Goal: Task Accomplishment & Management: Manage account settings

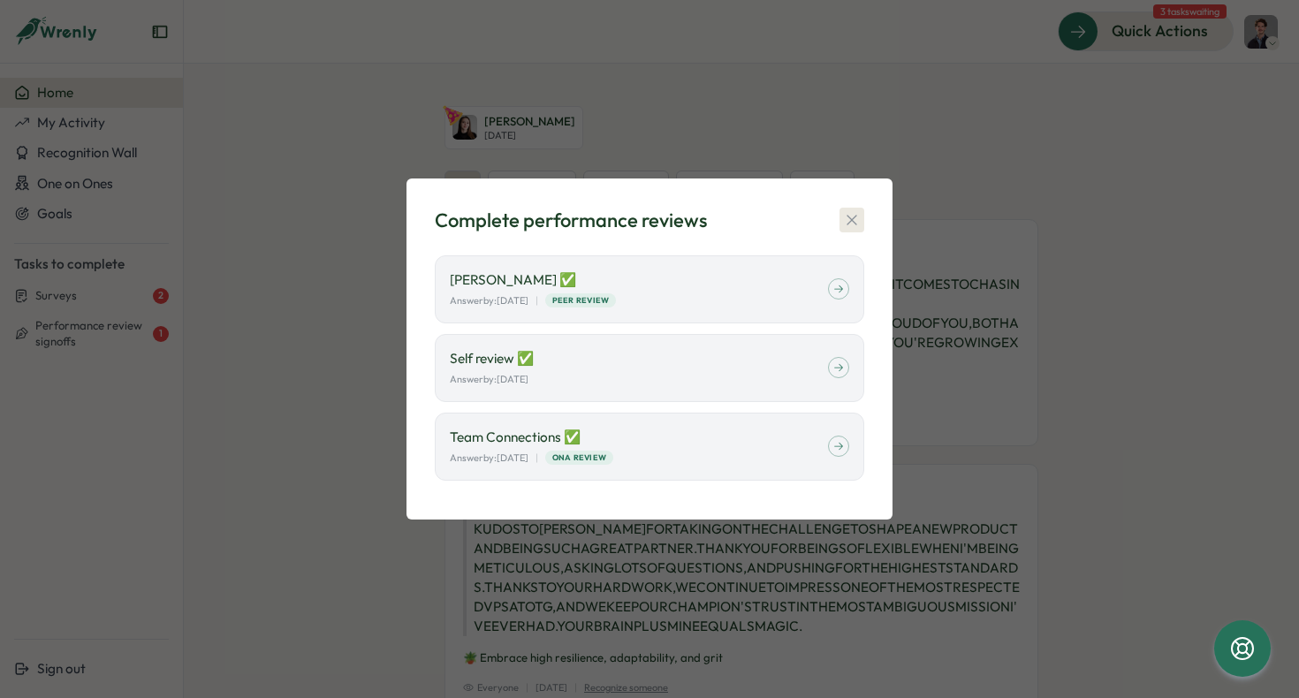
click at [857, 227] on icon "button" at bounding box center [852, 220] width 18 height 18
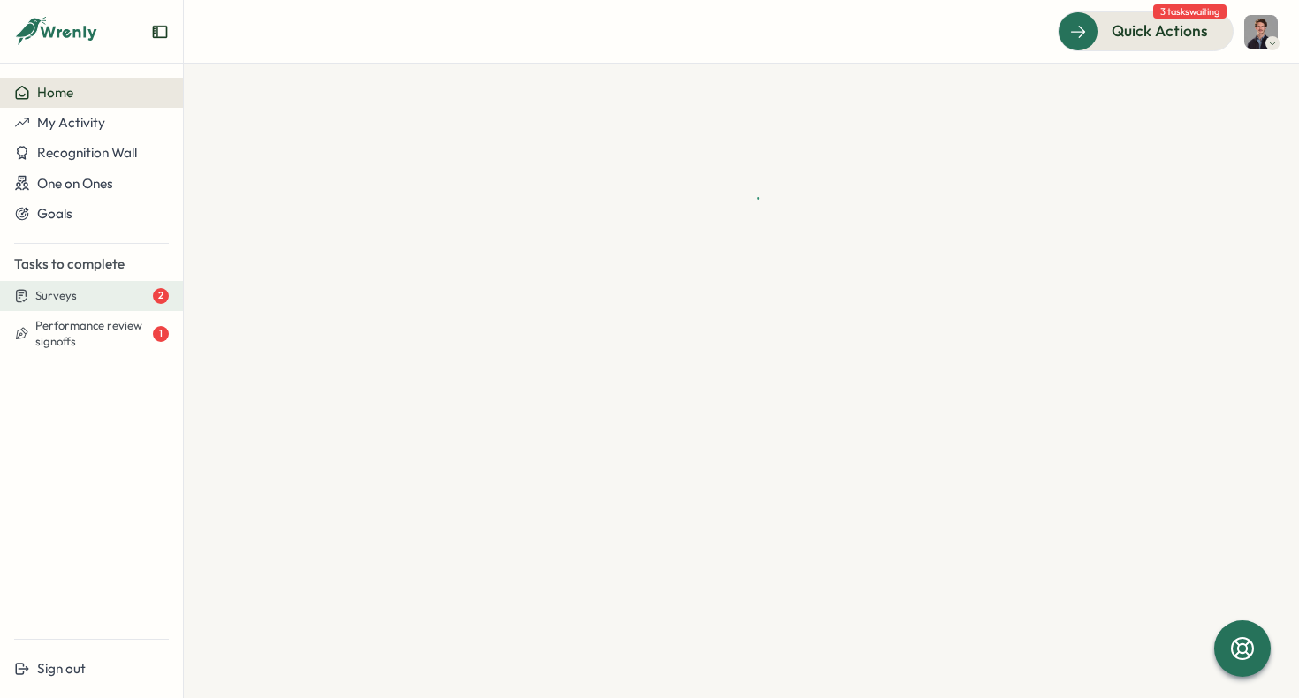
click at [99, 292] on div "Surveys 2" at bounding box center [101, 296] width 133 height 16
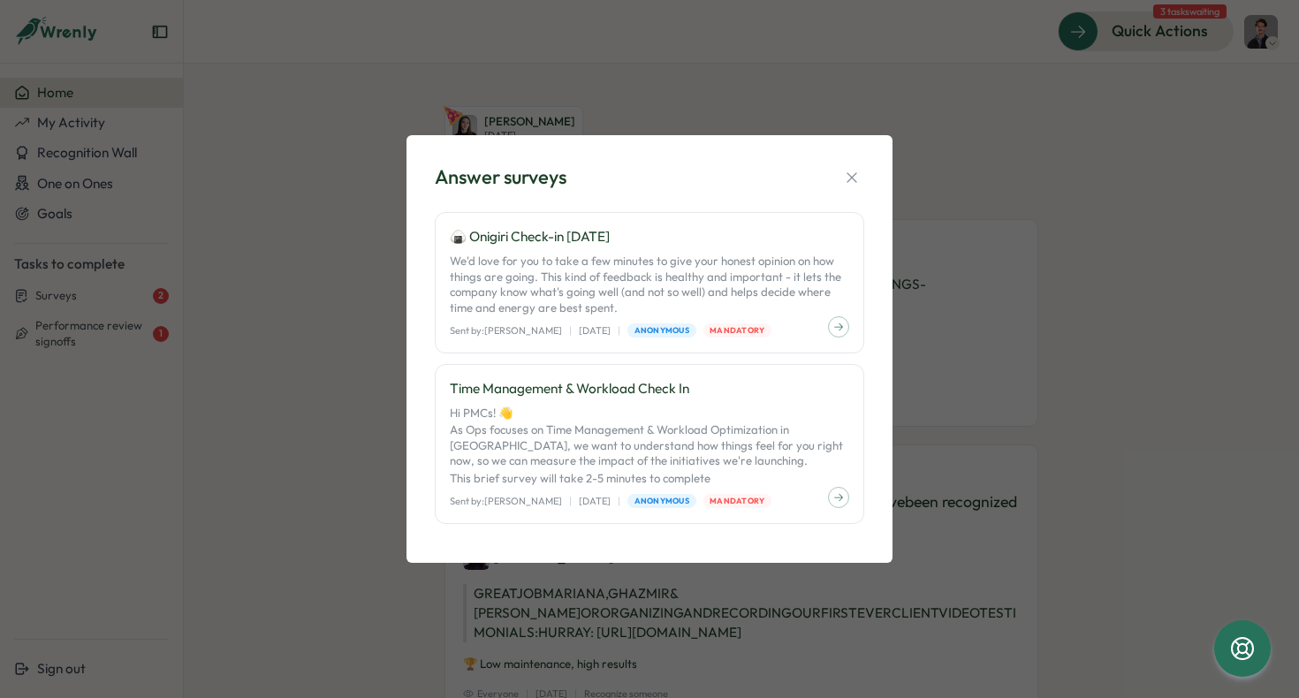
click at [257, 313] on div "Answer surveys 🍙 Onigiri Check-in Aug 2025 We'd love for you to take a few minu…" at bounding box center [649, 349] width 1299 height 698
click at [861, 179] on button "button" at bounding box center [851, 177] width 25 height 25
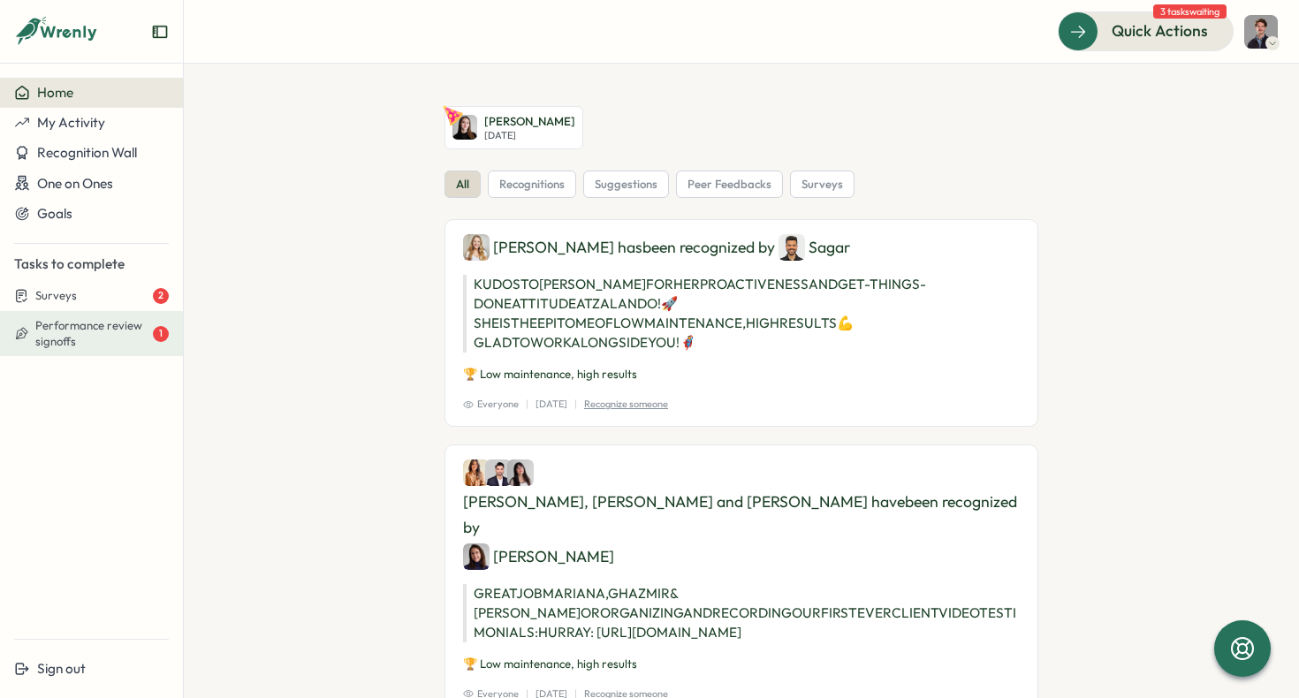
click at [95, 334] on span "Performance review signoffs" at bounding box center [92, 333] width 114 height 31
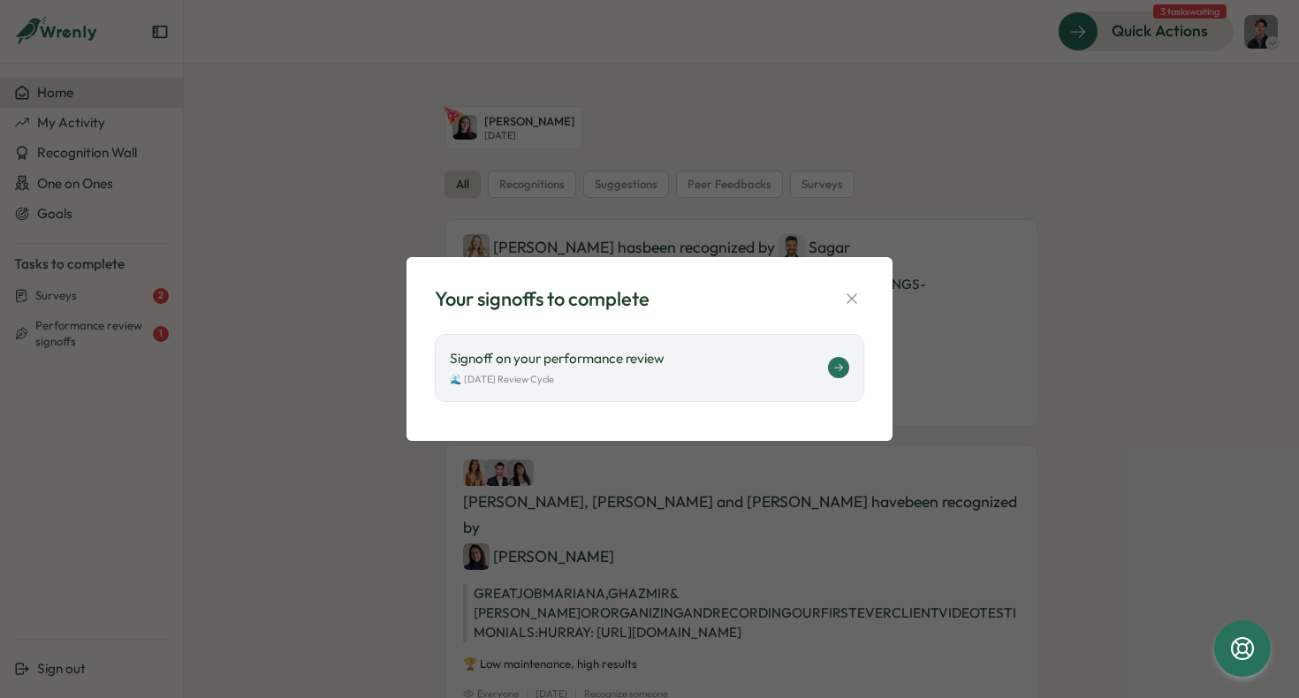
click at [593, 353] on p "Signoff on your performance review" at bounding box center [639, 358] width 378 height 19
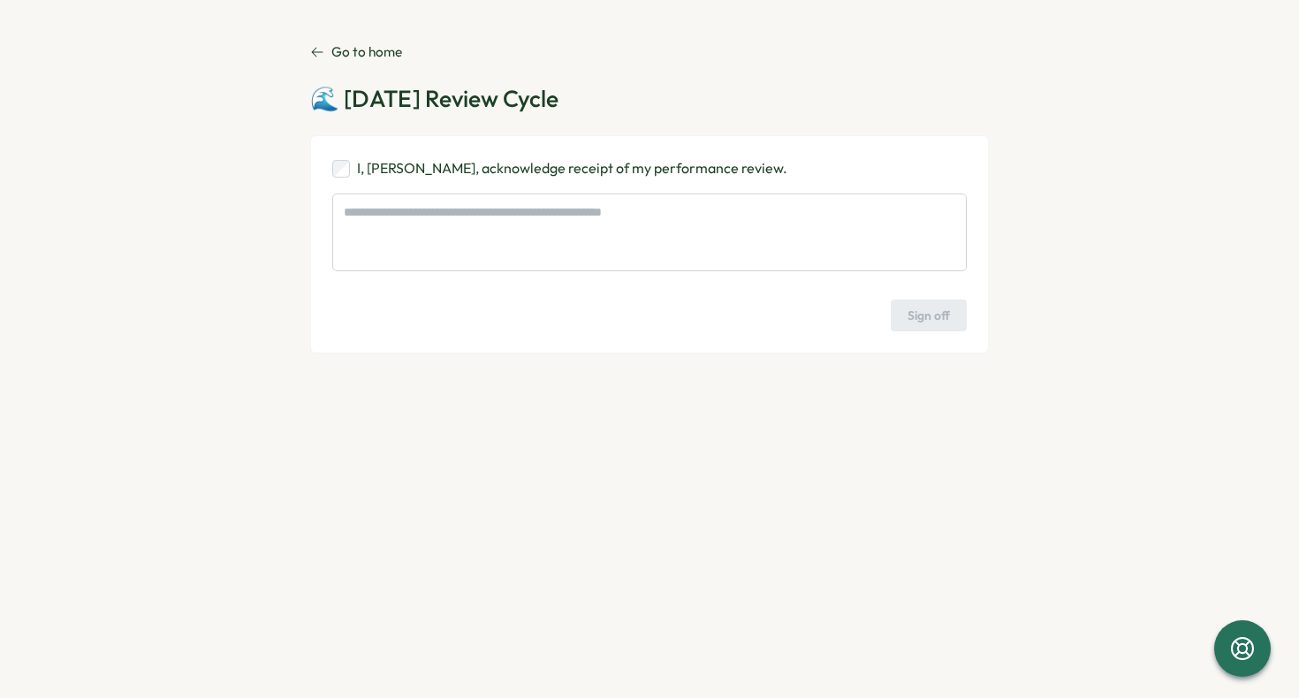
click at [388, 163] on p "I, Dionisio Arredondo, acknowledge receipt of my performance review." at bounding box center [572, 168] width 430 height 22
click at [925, 319] on span "Sign off" at bounding box center [928, 315] width 42 height 30
type textarea "*"
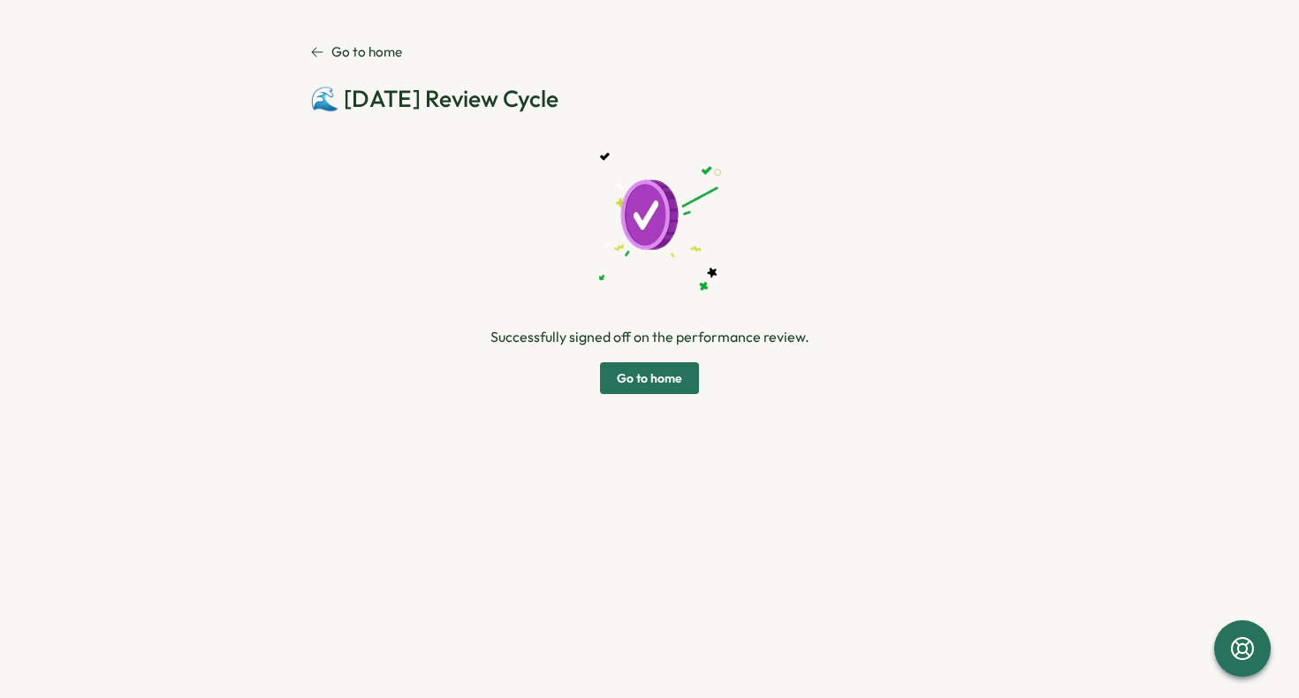
click at [648, 374] on span "Go to home" at bounding box center [649, 378] width 65 height 30
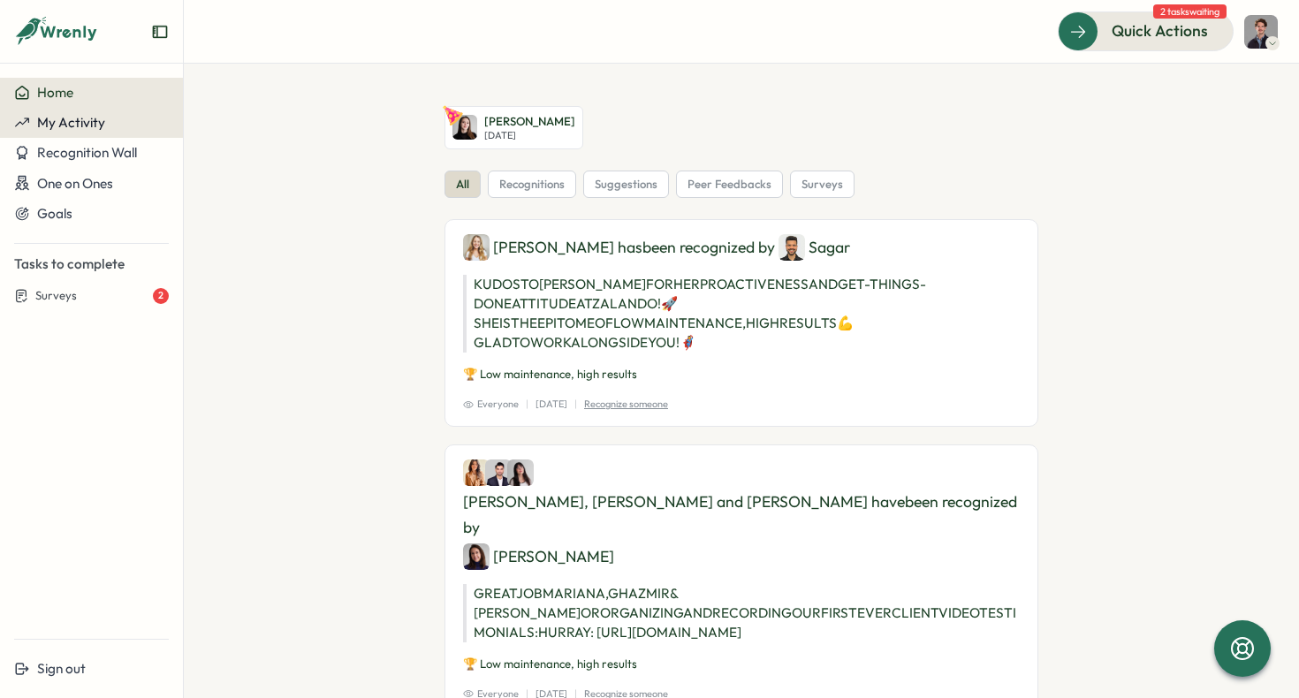
click at [85, 128] on span "My Activity" at bounding box center [71, 122] width 68 height 17
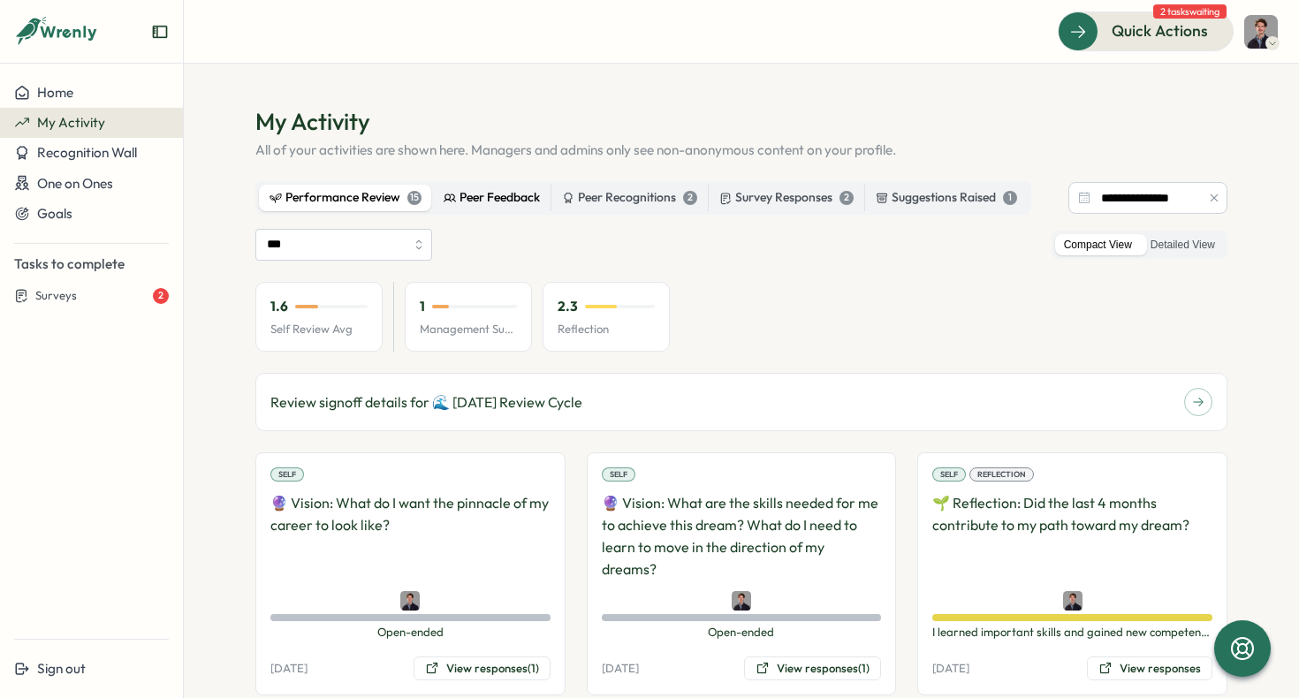
click at [458, 188] on div "Peer Feedback" at bounding box center [492, 197] width 96 height 19
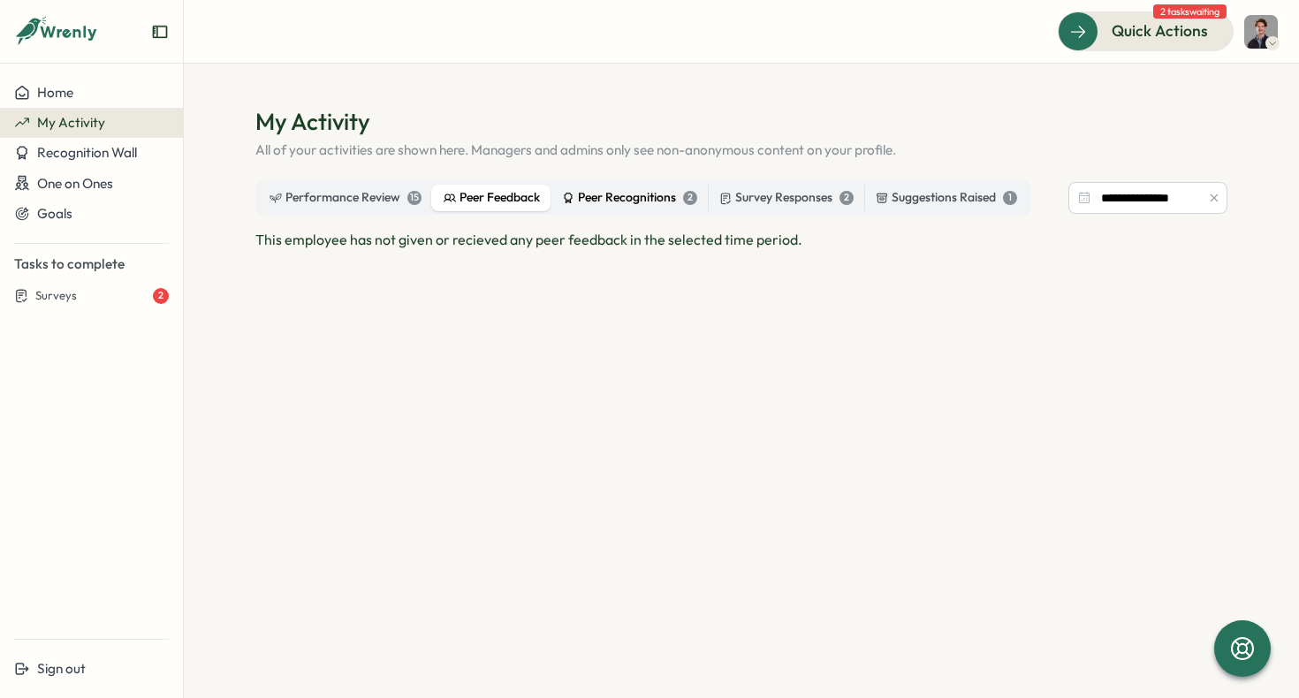
click at [653, 193] on div "Peer Recognitions 2" at bounding box center [629, 197] width 135 height 19
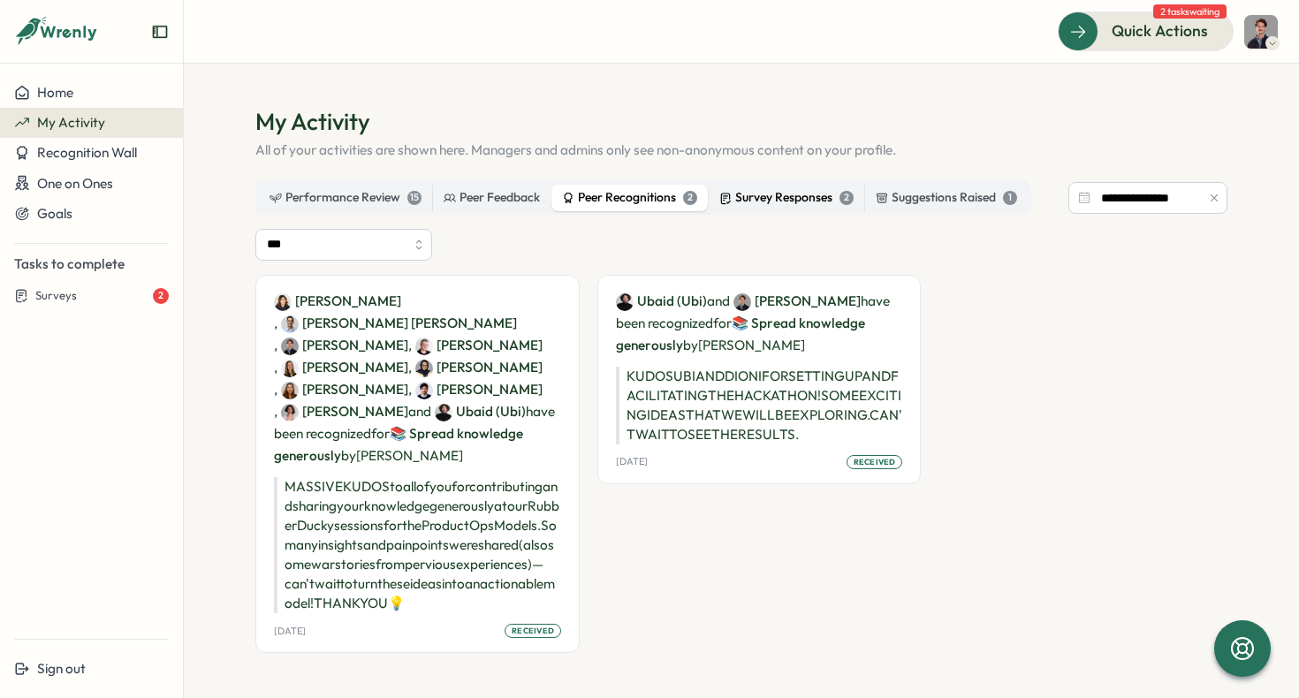
click at [753, 198] on div "Survey Responses 2" at bounding box center [786, 197] width 134 height 19
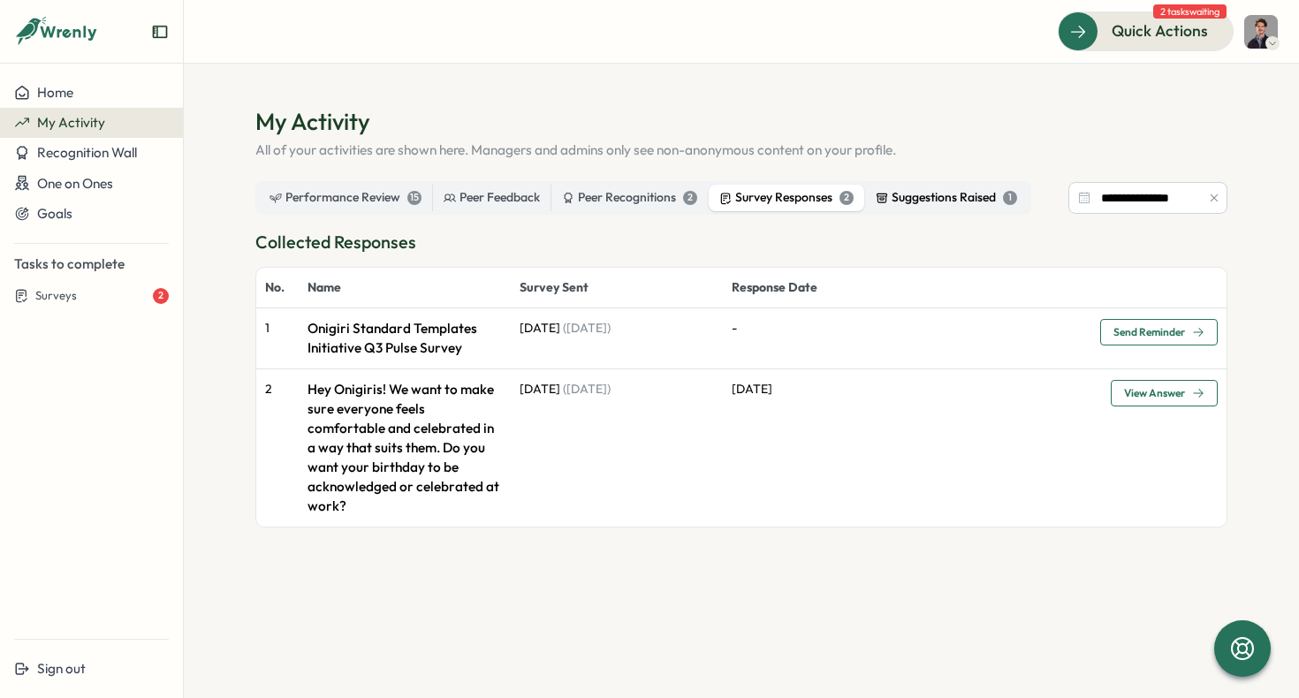
click at [934, 199] on div "Suggestions Raised 1" at bounding box center [946, 197] width 141 height 19
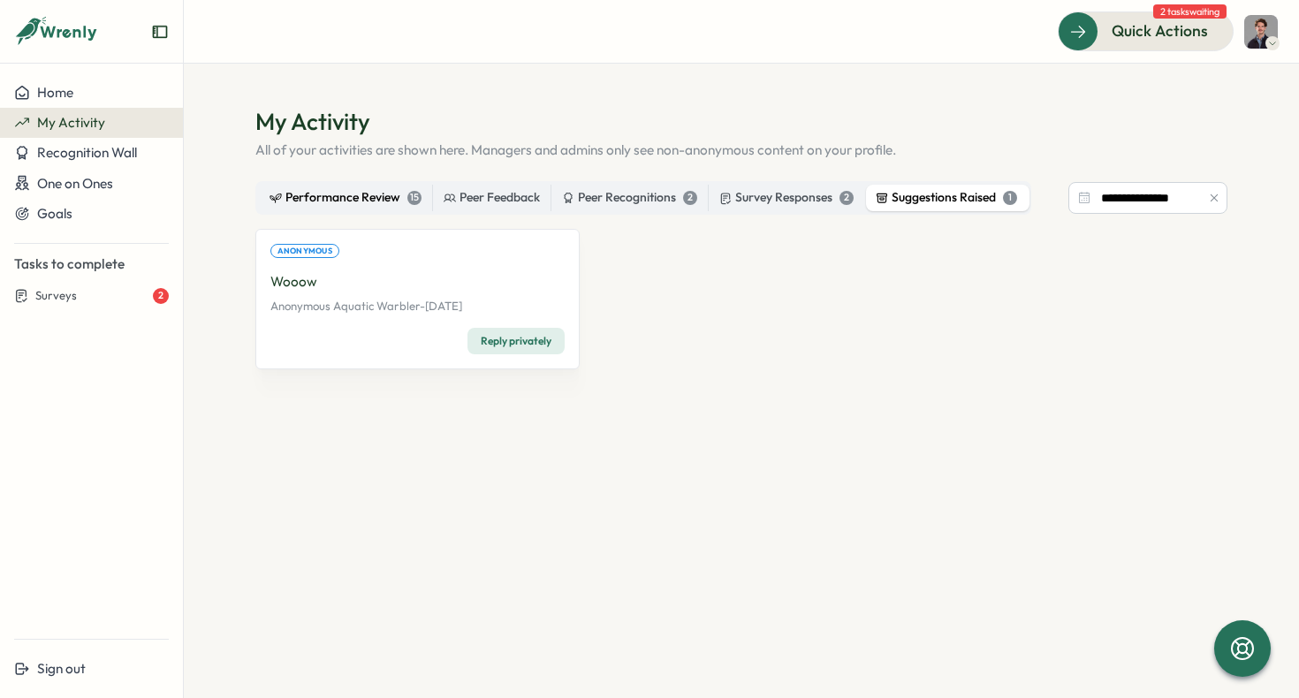
click at [356, 205] on div "Performance Review 15" at bounding box center [345, 197] width 152 height 19
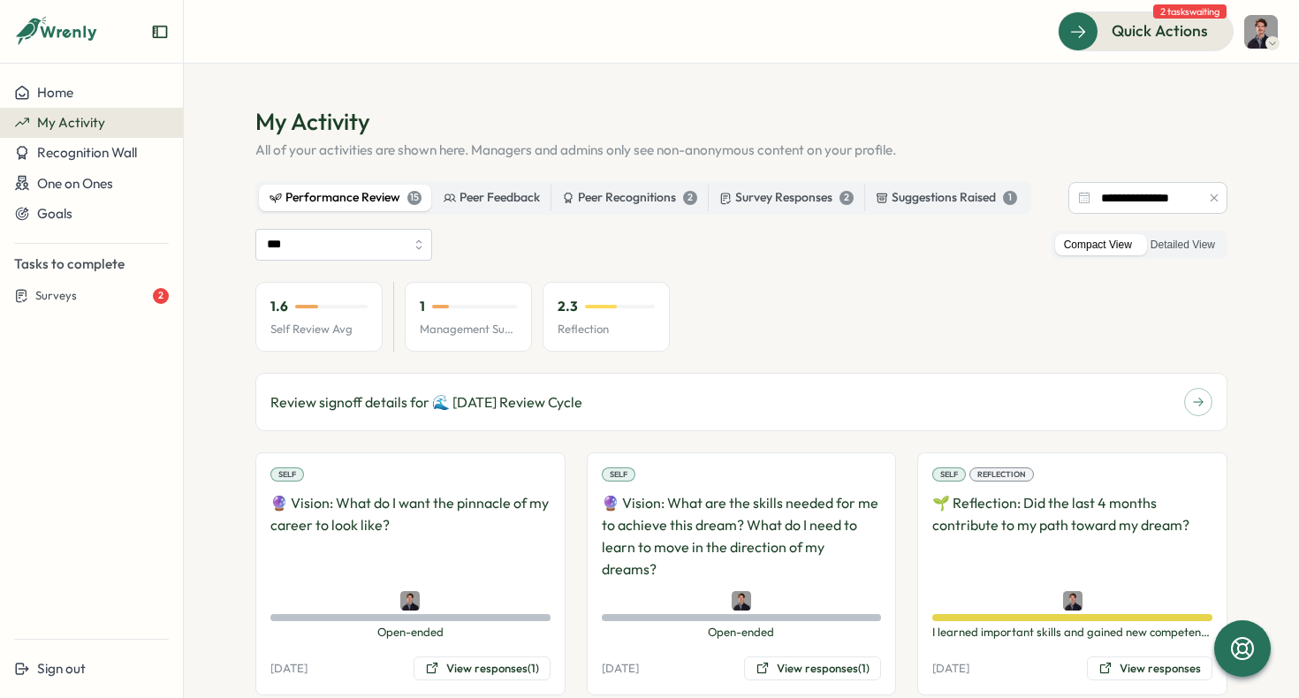
click at [311, 327] on p "Self Review Avg" at bounding box center [318, 330] width 97 height 16
click at [442, 310] on div "1" at bounding box center [468, 306] width 97 height 19
click at [602, 312] on div "2.3" at bounding box center [606, 306] width 97 height 19
click at [93, 156] on span "Recognition Wall" at bounding box center [87, 152] width 100 height 17
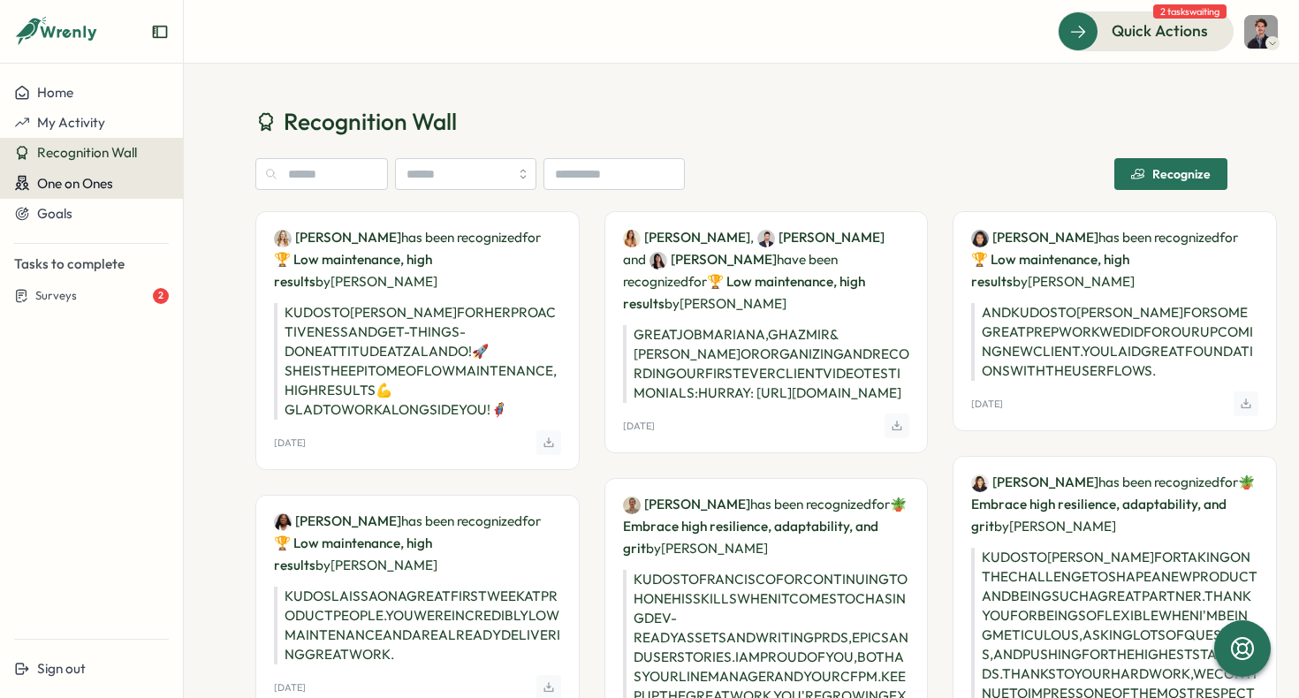
click at [93, 182] on span "One on Ones" at bounding box center [75, 183] width 76 height 17
click at [104, 189] on span "One on Ones" at bounding box center [75, 183] width 76 height 17
click at [82, 185] on span "One on Ones" at bounding box center [75, 183] width 76 height 17
click at [221, 191] on div "Meetings" at bounding box center [214, 183] width 55 height 19
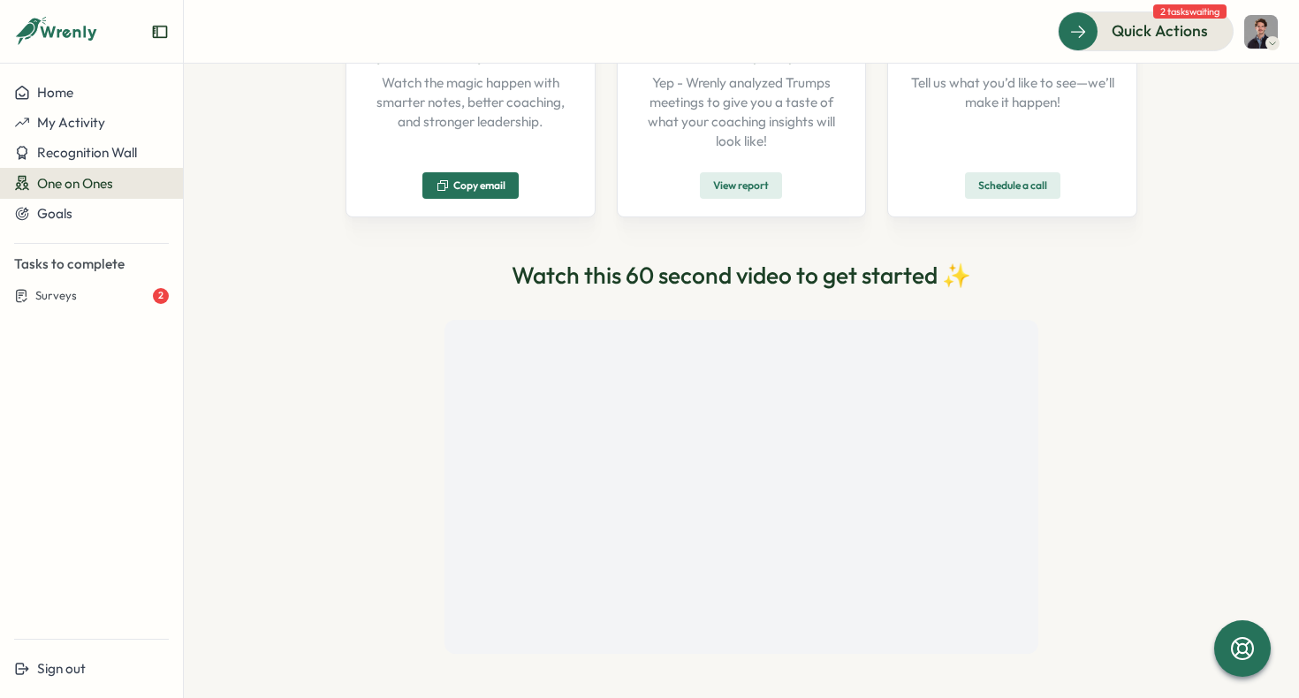
scroll to position [298, 0]
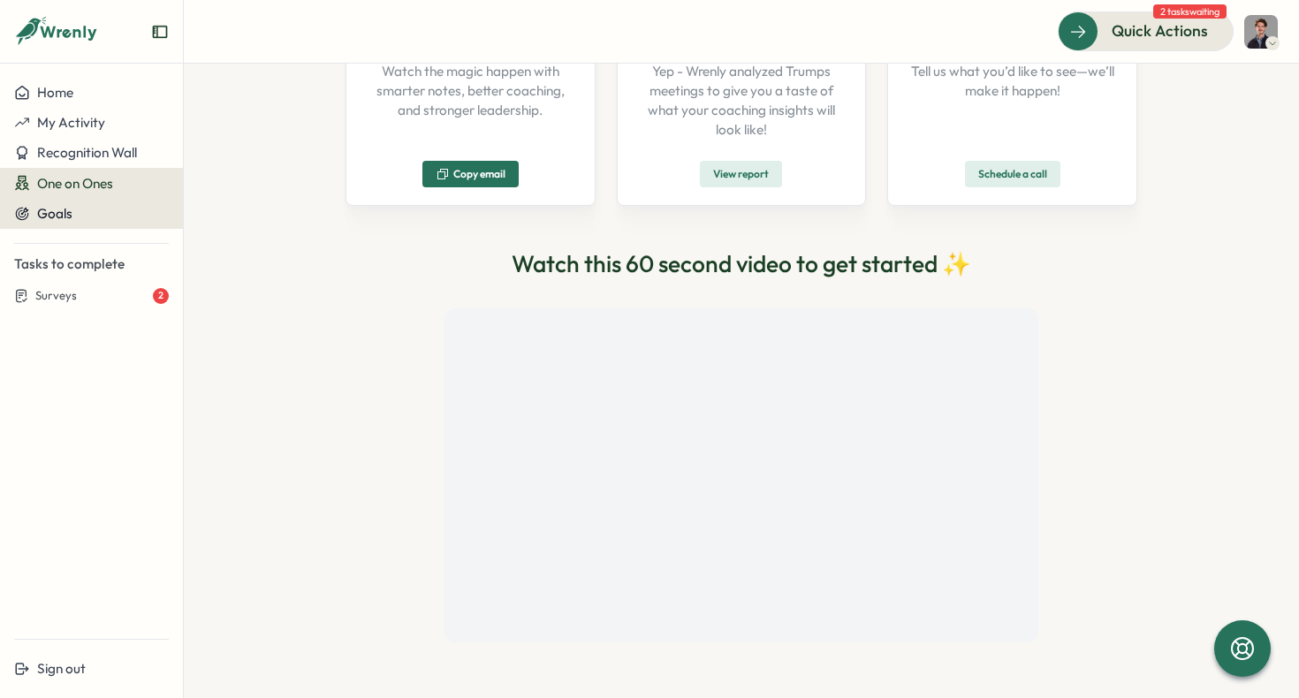
click at [100, 210] on div "Goals" at bounding box center [91, 214] width 155 height 16
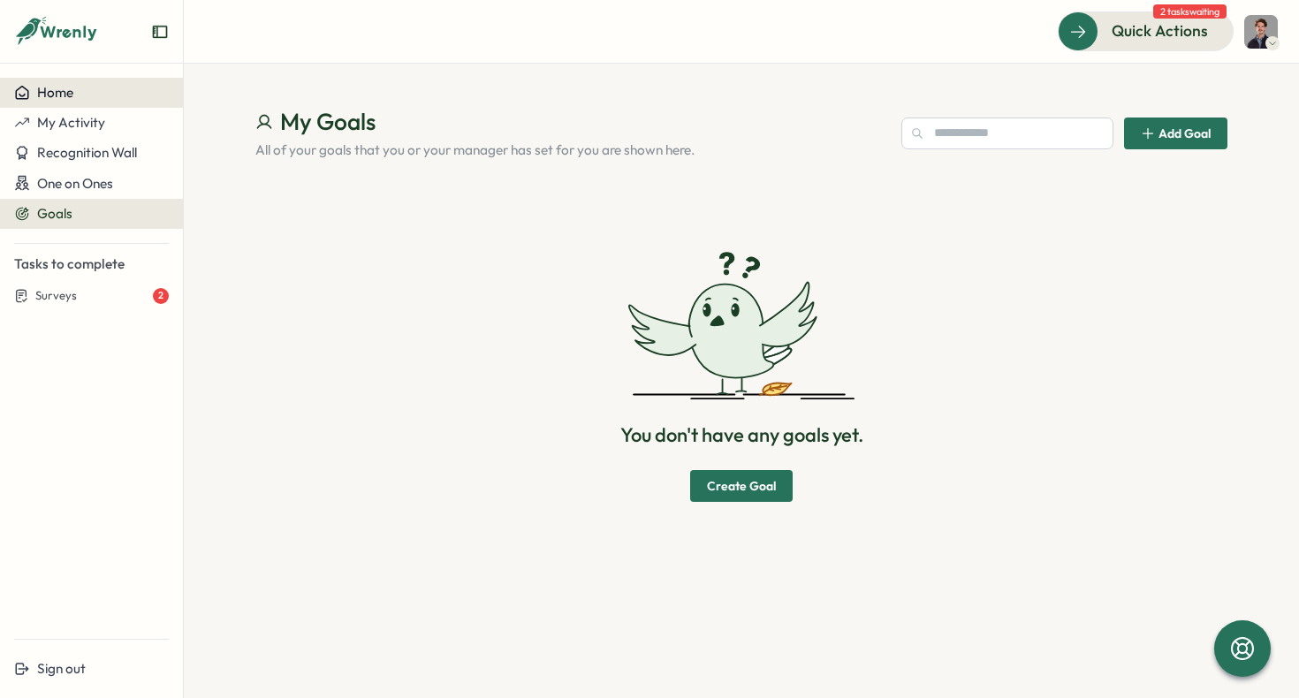
click at [83, 84] on button "Home" at bounding box center [91, 93] width 183 height 30
